Goal: Task Accomplishment & Management: Complete application form

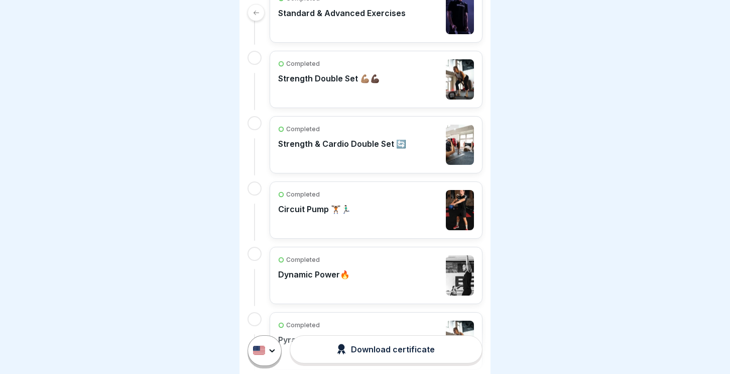
scroll to position [272, 0]
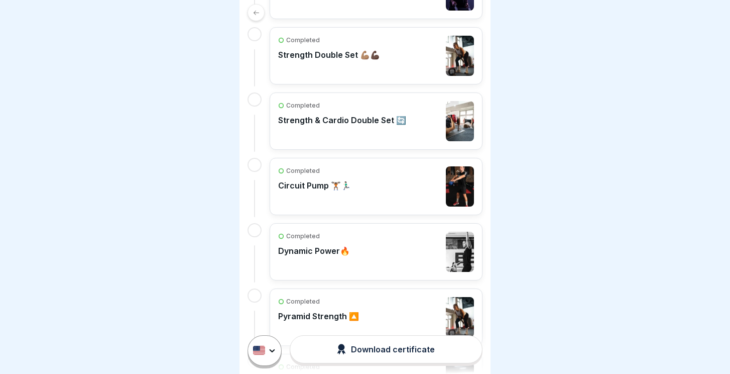
click at [326, 231] on div "Completed" at bounding box center [314, 235] width 72 height 9
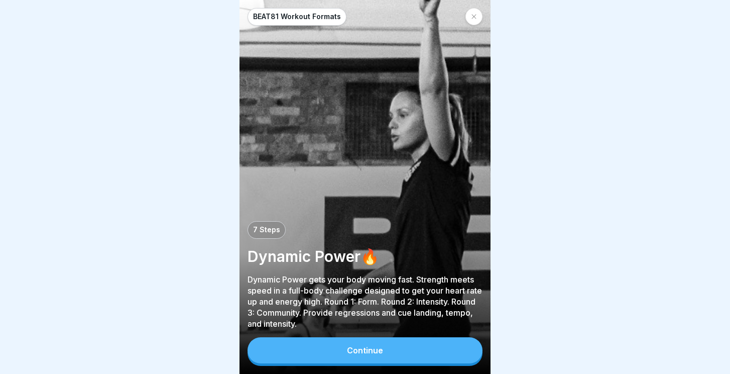
click at [361, 363] on button "Continue" at bounding box center [365, 350] width 235 height 26
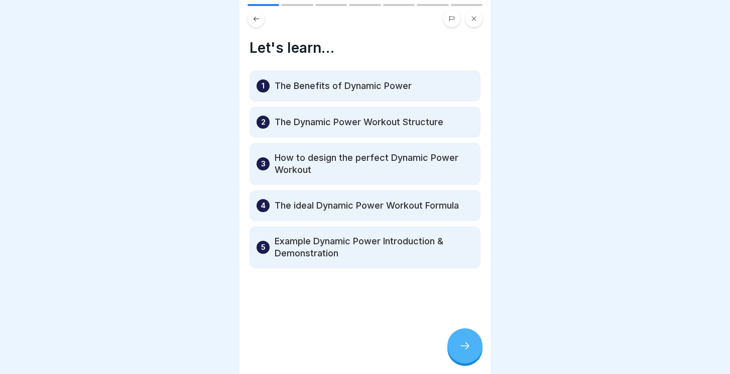
click at [465, 343] on icon at bounding box center [465, 345] width 12 height 12
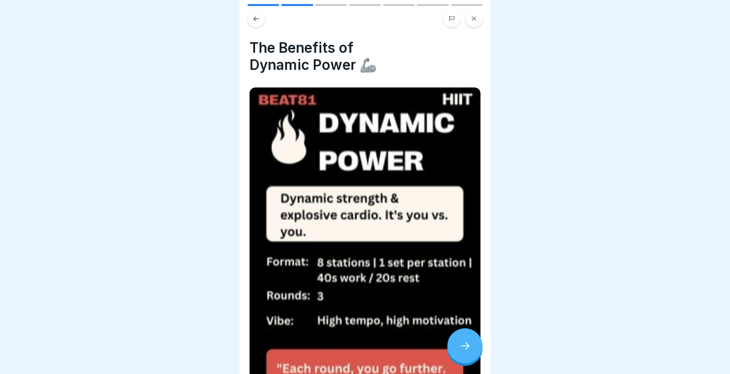
click at [465, 343] on icon at bounding box center [465, 345] width 12 height 12
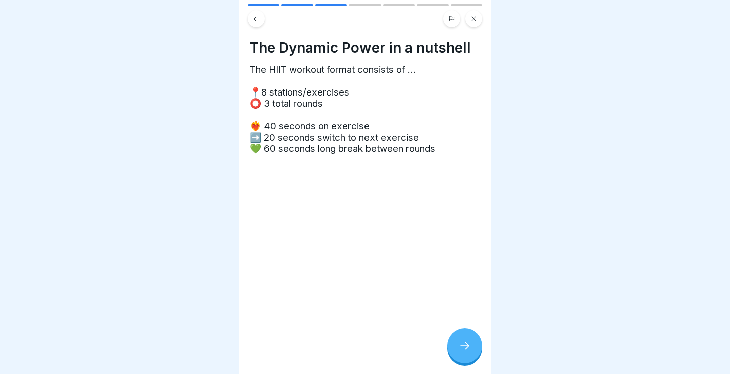
click at [465, 343] on icon at bounding box center [465, 345] width 12 height 12
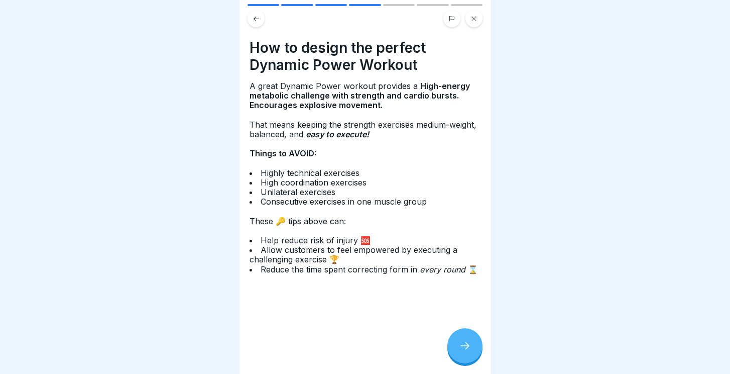
click at [253, 19] on icon at bounding box center [257, 19] width 8 height 8
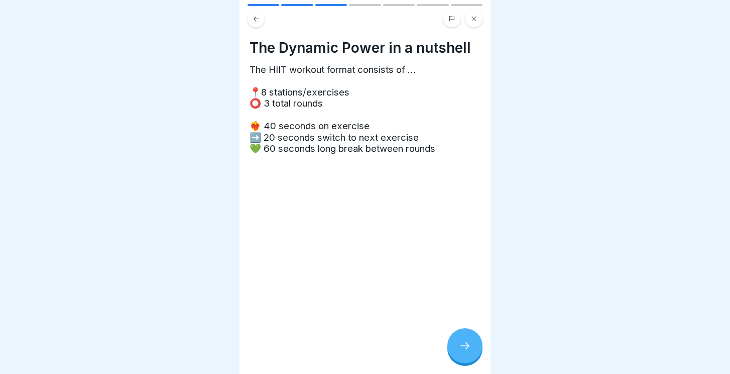
click at [470, 340] on div at bounding box center [464, 345] width 35 height 35
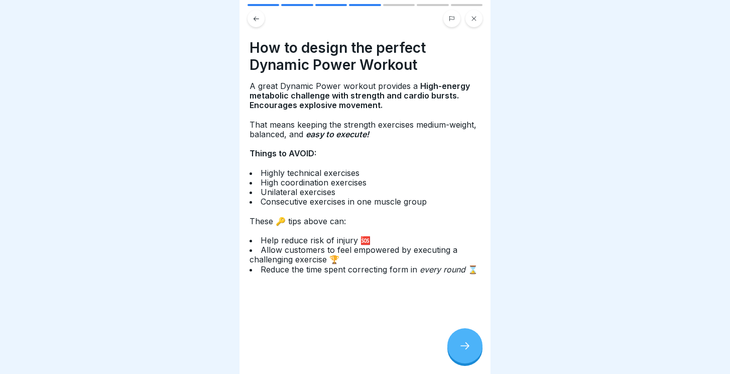
click at [470, 340] on div at bounding box center [464, 345] width 35 height 35
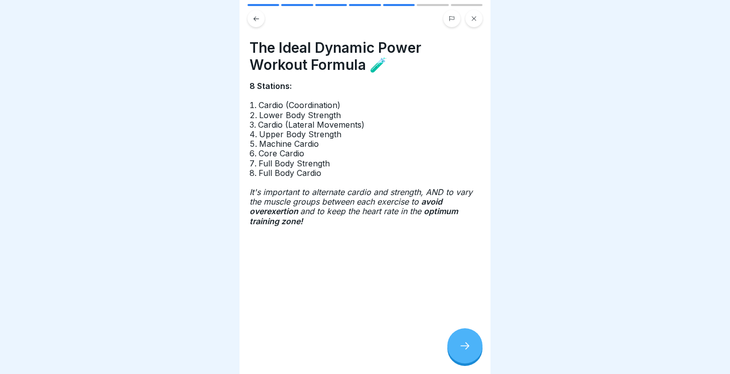
click at [470, 340] on div at bounding box center [464, 345] width 35 height 35
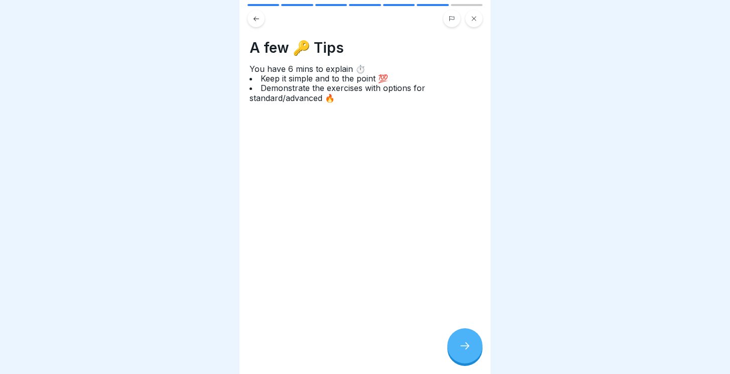
click at [470, 340] on div at bounding box center [464, 345] width 35 height 35
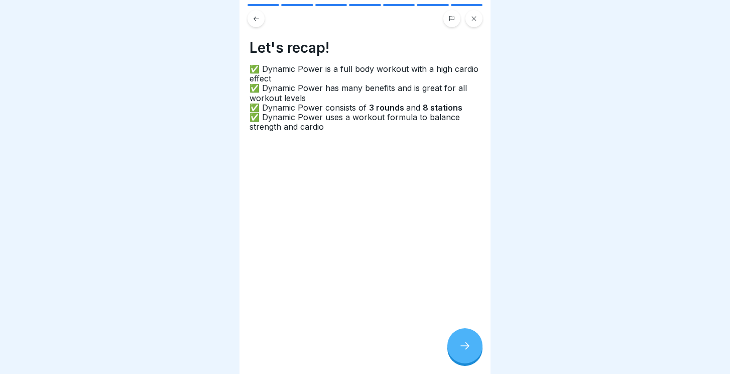
click at [470, 340] on div at bounding box center [464, 345] width 35 height 35
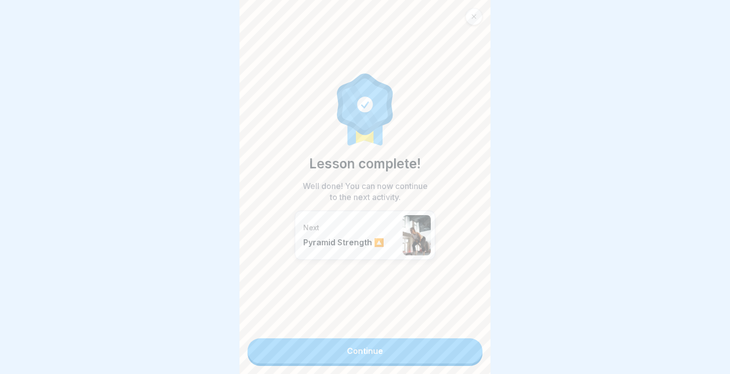
click at [470, 18] on div at bounding box center [473, 16] width 17 height 17
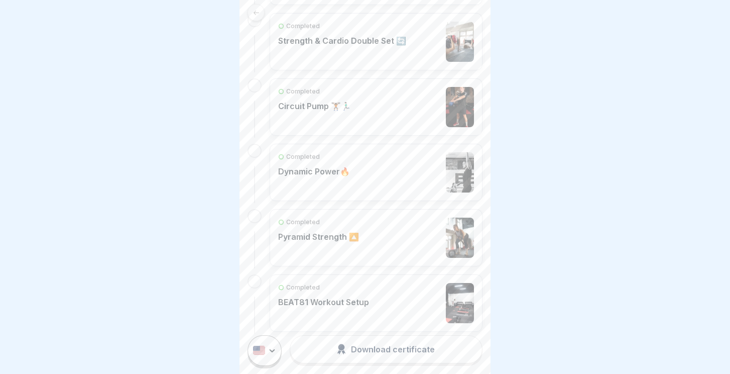
scroll to position [347, 0]
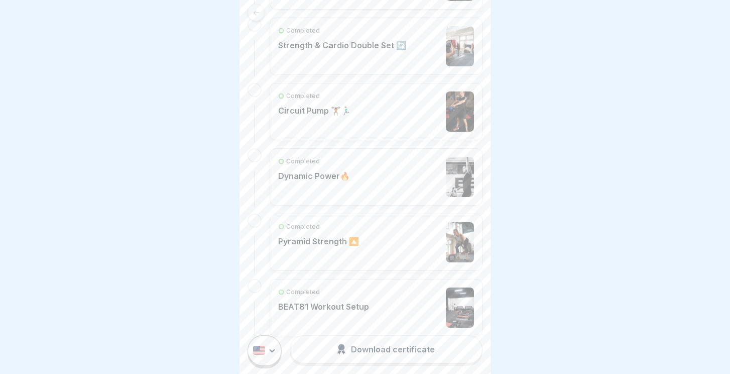
click at [329, 168] on div "Completed Dynamic Power🔥" at bounding box center [314, 177] width 72 height 40
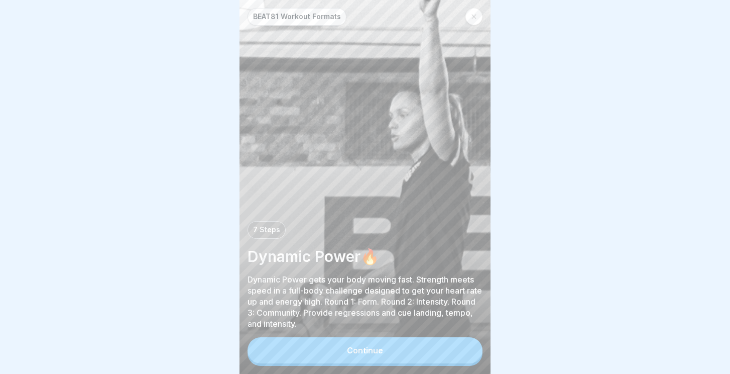
click at [474, 14] on icon at bounding box center [474, 17] width 6 height 6
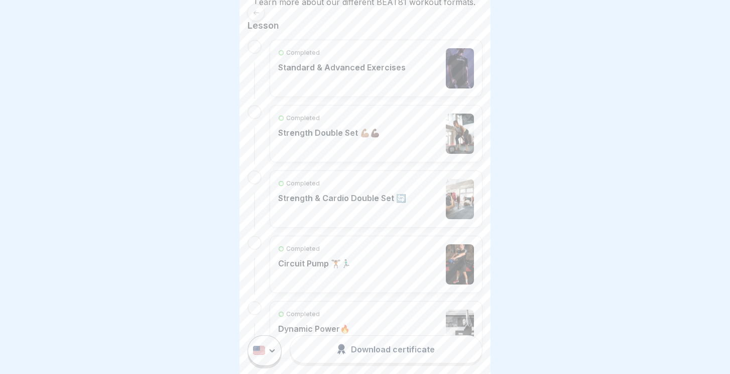
scroll to position [279, 0]
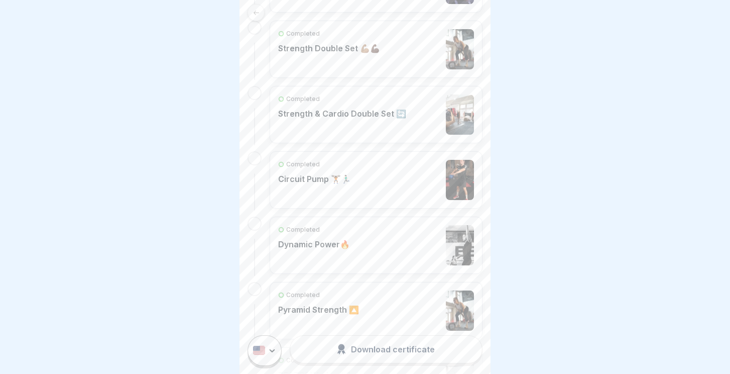
click at [344, 232] on div "Completed" at bounding box center [314, 229] width 72 height 9
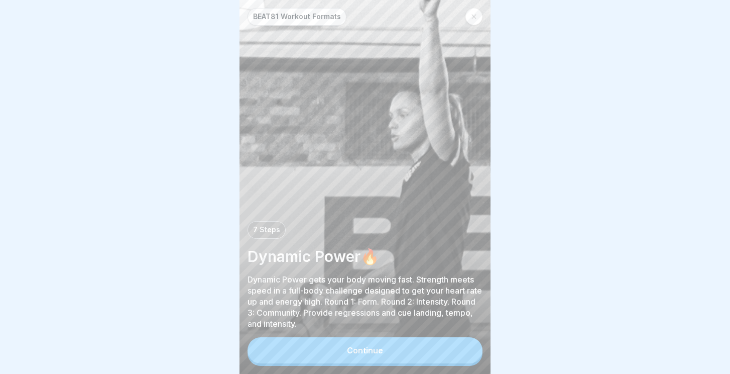
click at [348, 349] on div "Continue" at bounding box center [365, 349] width 36 height 9
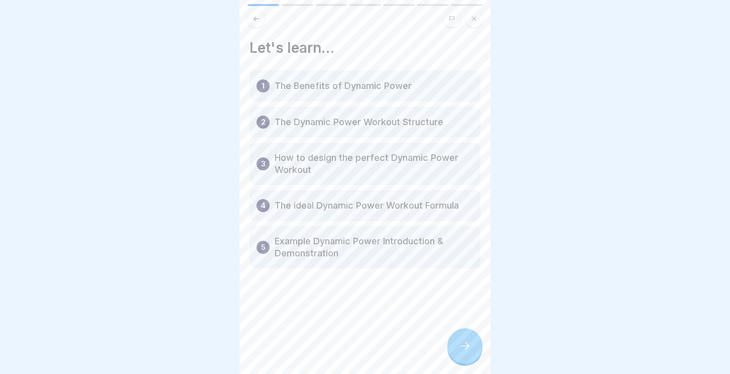
click at [472, 352] on div at bounding box center [464, 345] width 35 height 35
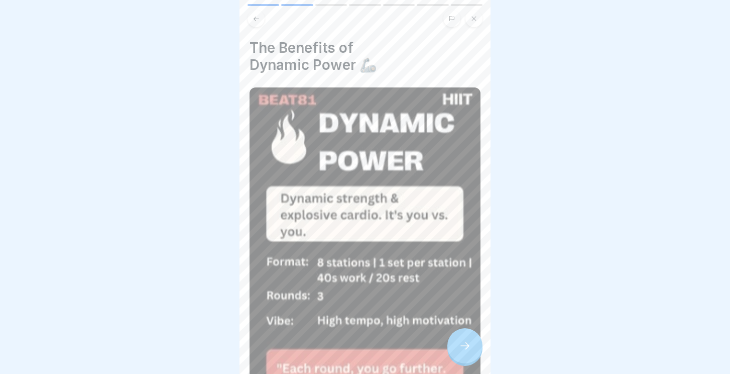
click at [472, 352] on div at bounding box center [464, 345] width 35 height 35
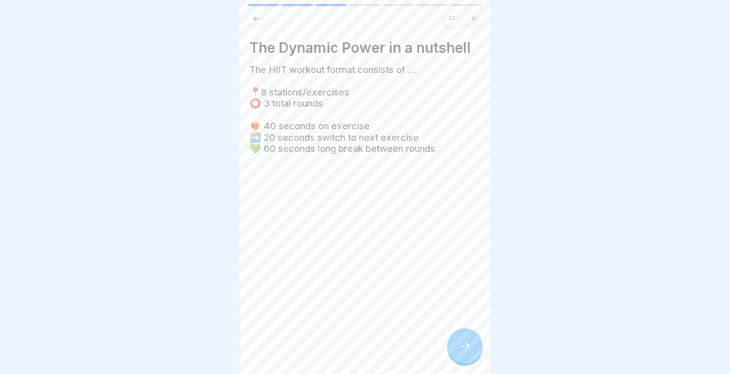
click at [472, 352] on div at bounding box center [464, 345] width 35 height 35
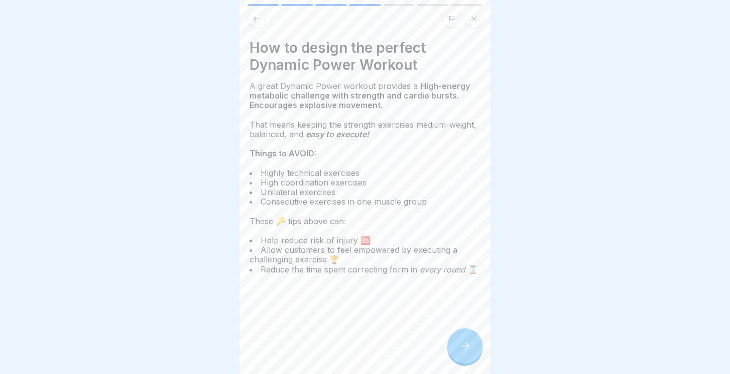
click at [255, 29] on div "How to design the perfect Dynamic Power Workout A great Dynamic Power workout p…" at bounding box center [365, 187] width 251 height 374
click at [255, 23] on button at bounding box center [256, 18] width 17 height 17
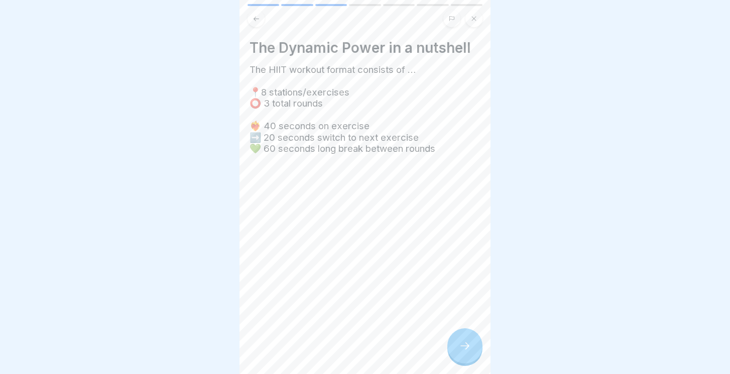
click at [476, 351] on div at bounding box center [464, 345] width 35 height 35
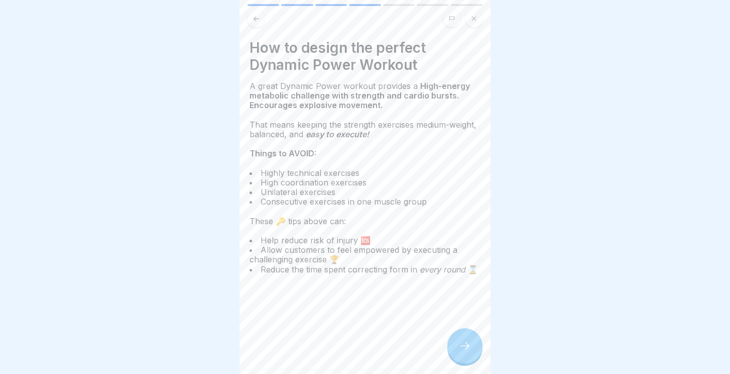
click at [473, 348] on div at bounding box center [464, 345] width 35 height 35
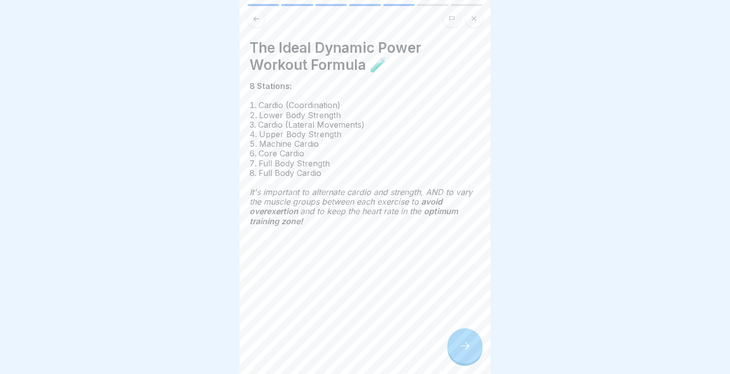
click at [464, 355] on div at bounding box center [464, 345] width 35 height 35
